Goal: Information Seeking & Learning: Learn about a topic

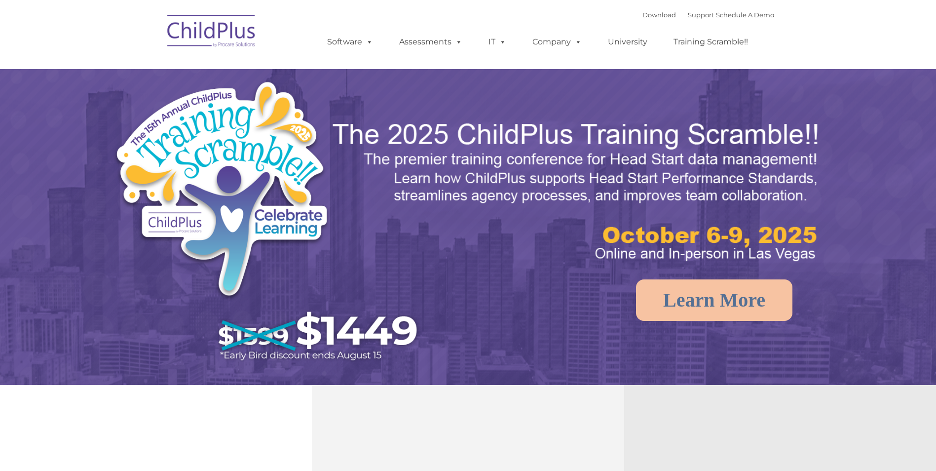
select select "MEDIUM"
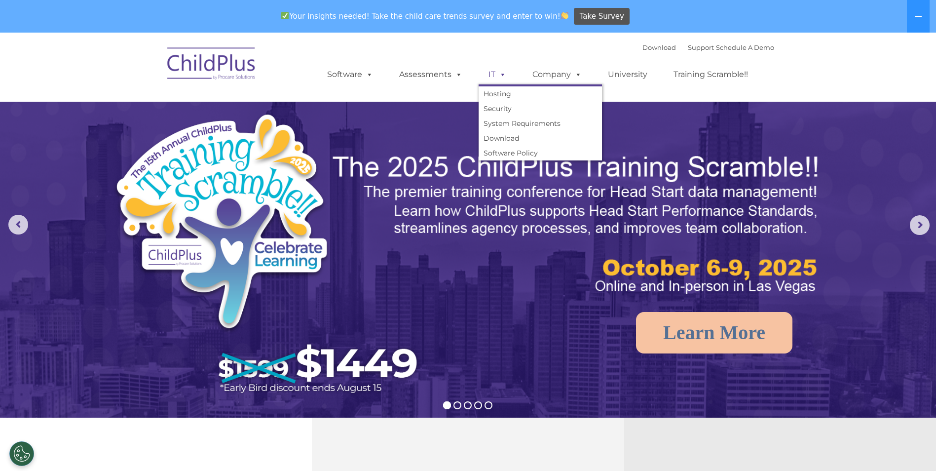
click at [499, 71] on span at bounding box center [500, 74] width 11 height 9
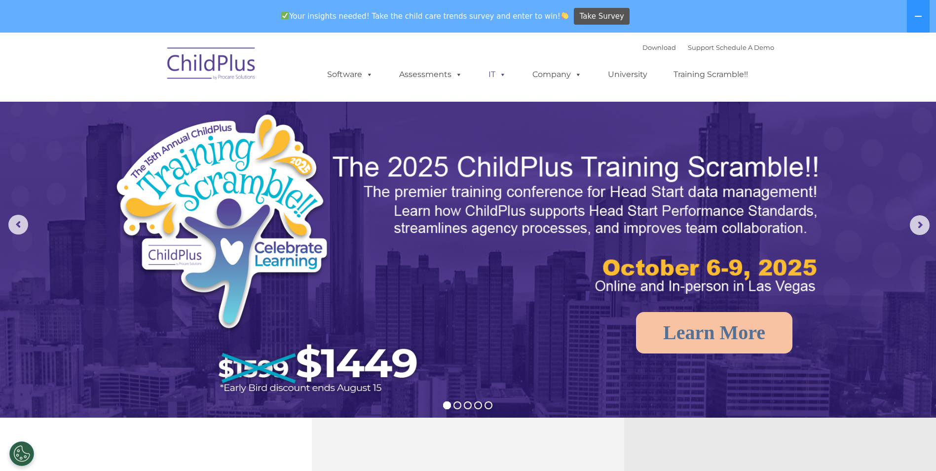
click at [496, 71] on span at bounding box center [500, 74] width 11 height 9
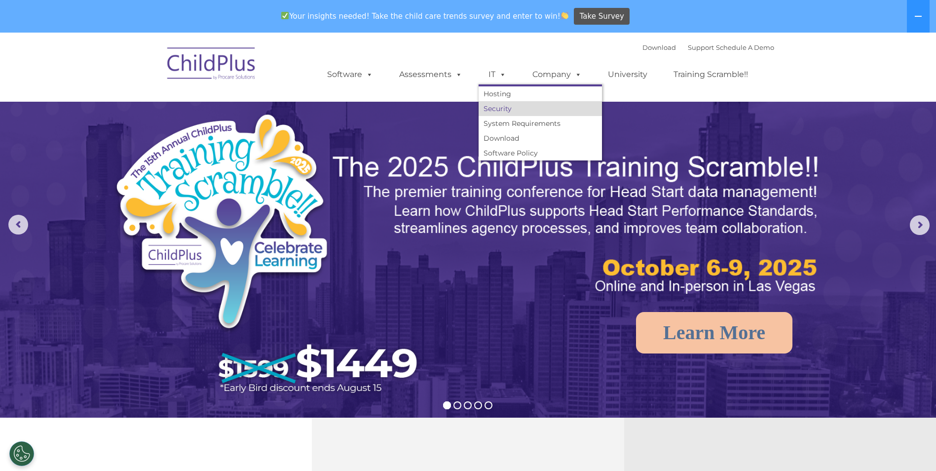
click at [499, 109] on link "Security" at bounding box center [539, 108] width 123 height 15
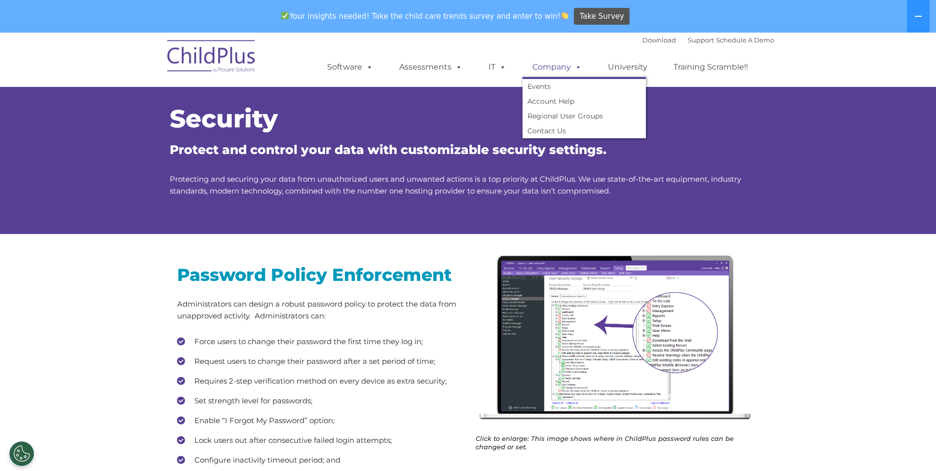
click at [547, 73] on link "Company" at bounding box center [556, 67] width 69 height 20
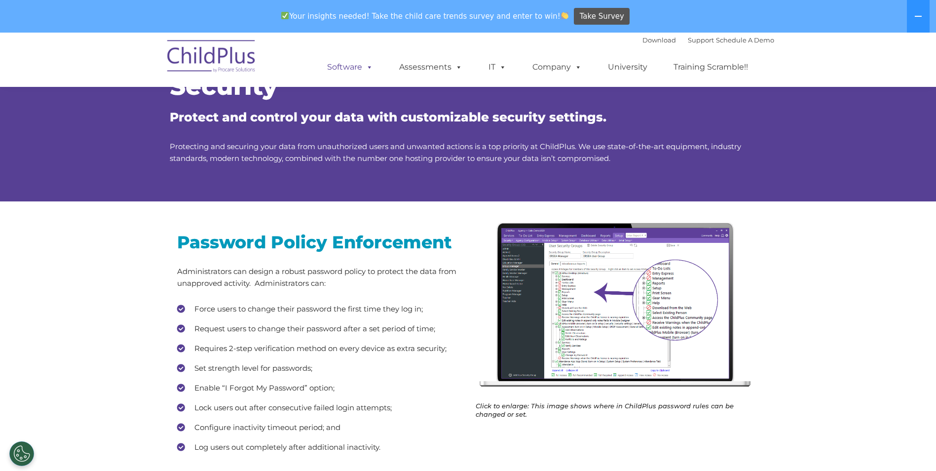
click at [335, 61] on link "Software" at bounding box center [350, 67] width 66 height 20
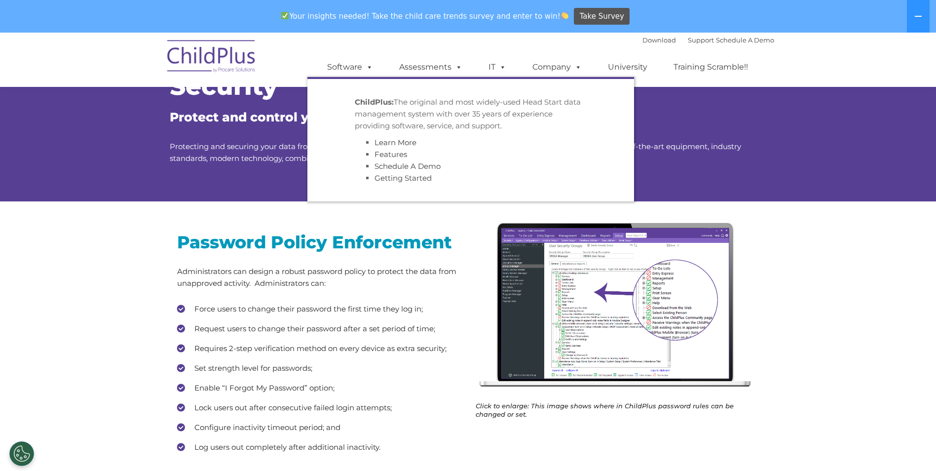
click at [877, 131] on div "Security Protect and control your data with customizable security settings. Pro…" at bounding box center [468, 118] width 936 height 167
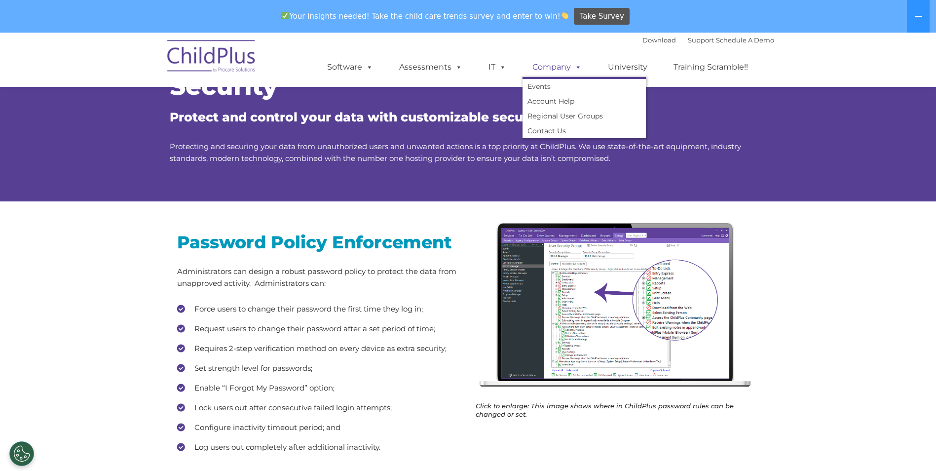
click at [555, 67] on link "Company" at bounding box center [556, 67] width 69 height 20
click at [548, 88] on link "Events" at bounding box center [583, 86] width 123 height 15
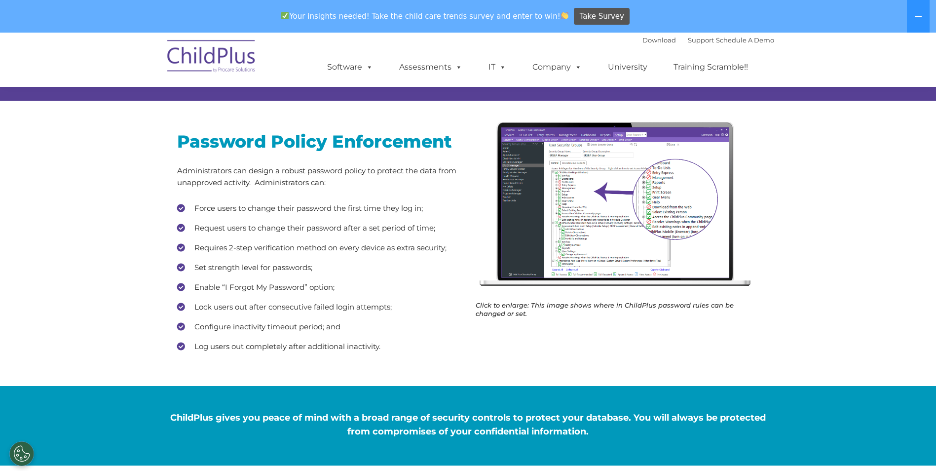
scroll to position [0, 0]
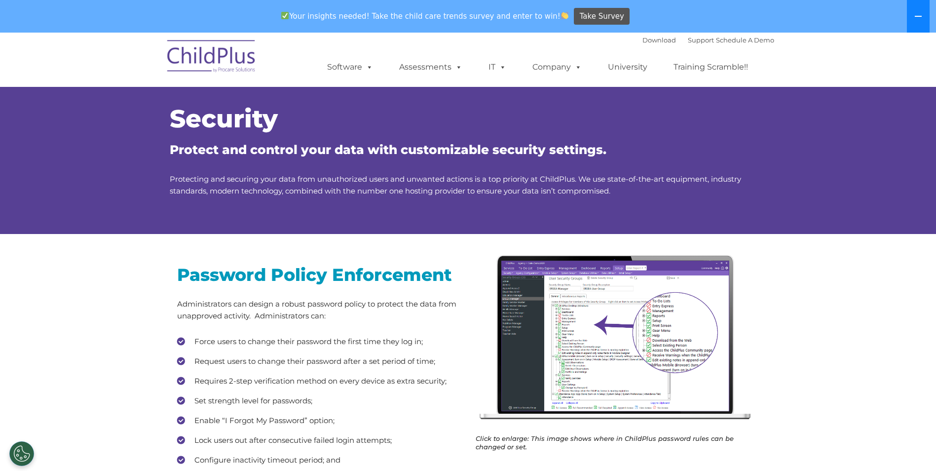
click at [915, 13] on icon at bounding box center [918, 16] width 8 height 8
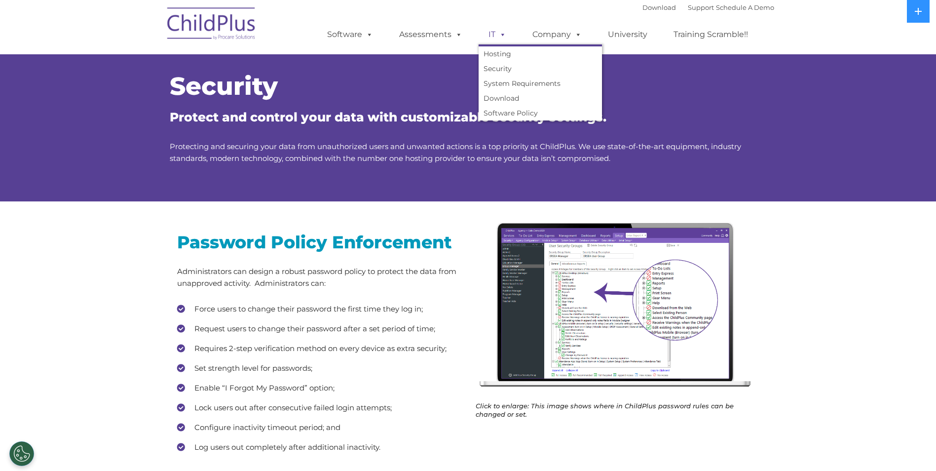
click at [496, 36] on span at bounding box center [500, 34] width 11 height 9
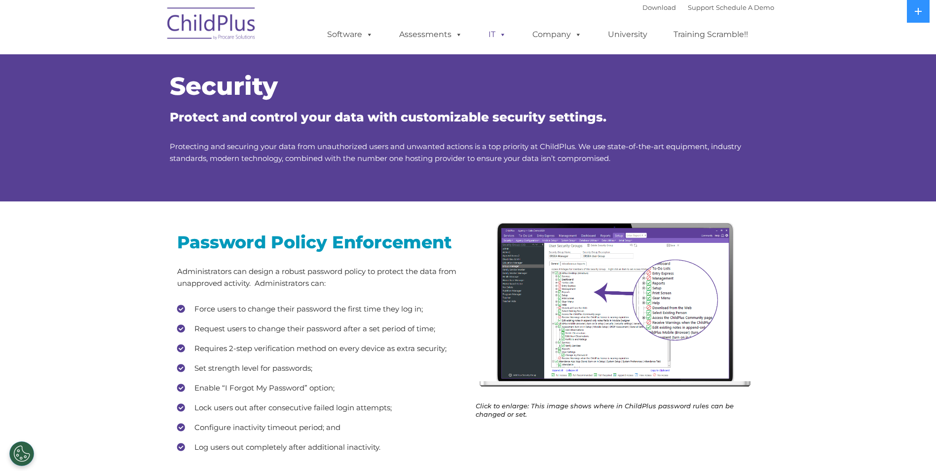
click at [494, 36] on link "IT" at bounding box center [496, 35] width 37 height 20
click at [484, 32] on link "IT" at bounding box center [496, 35] width 37 height 20
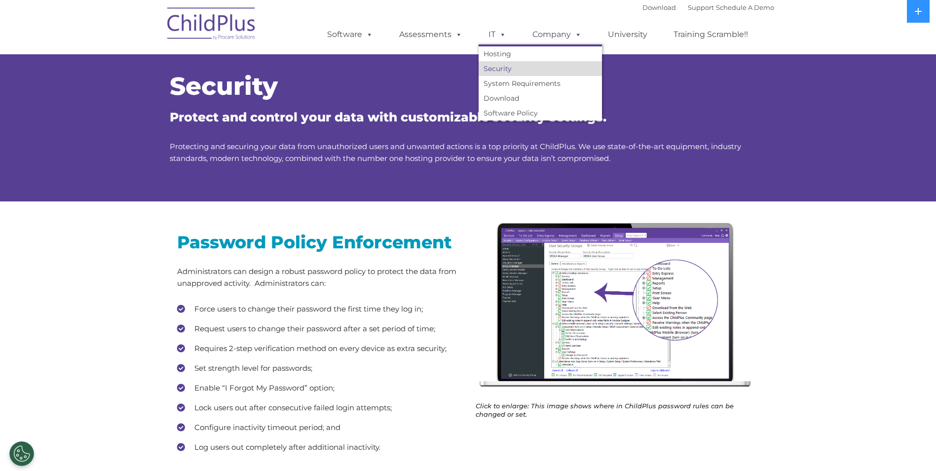
click at [501, 68] on link "Security" at bounding box center [539, 68] width 123 height 15
